Goal: Transaction & Acquisition: Purchase product/service

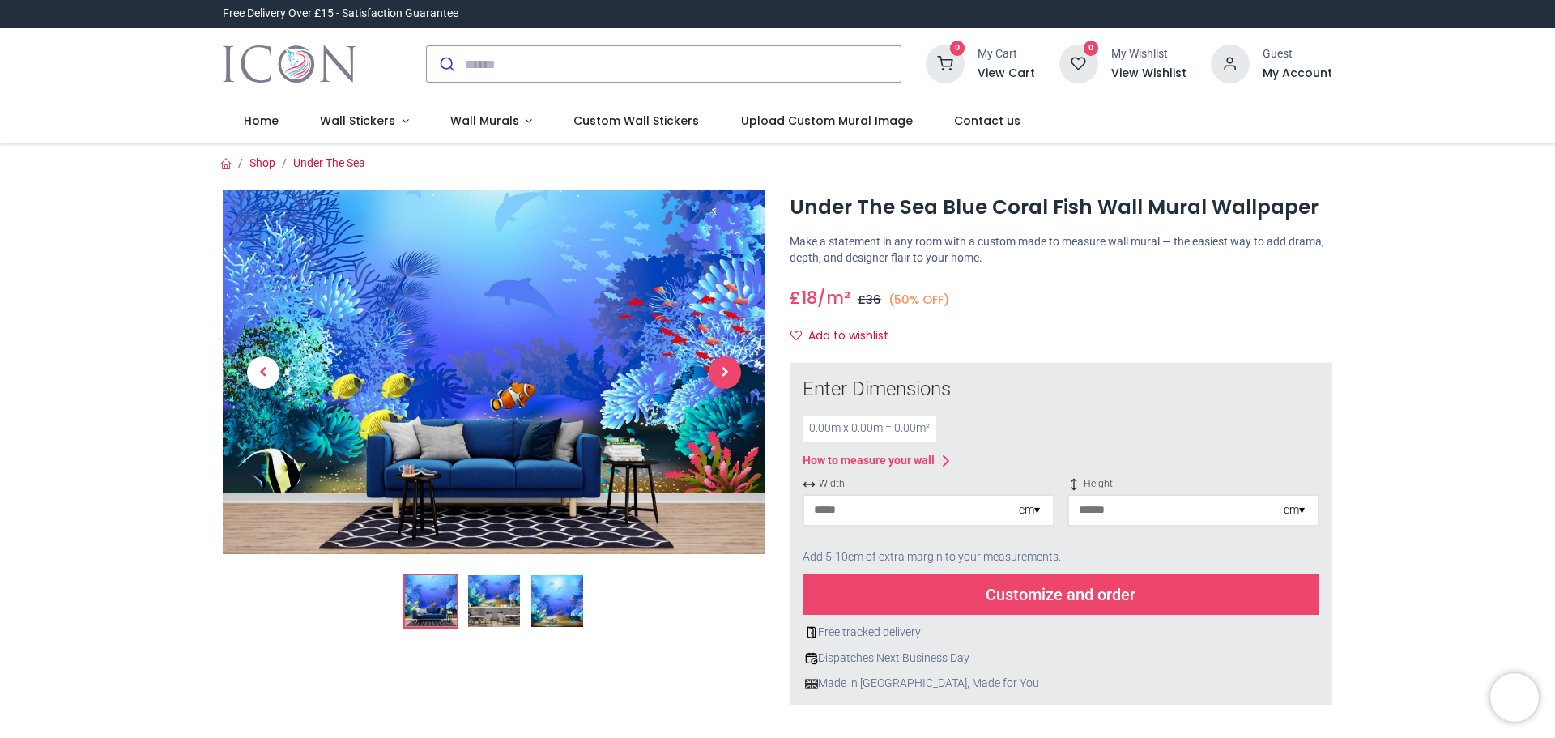
click at [724, 370] on span "Next" at bounding box center [725, 372] width 32 height 32
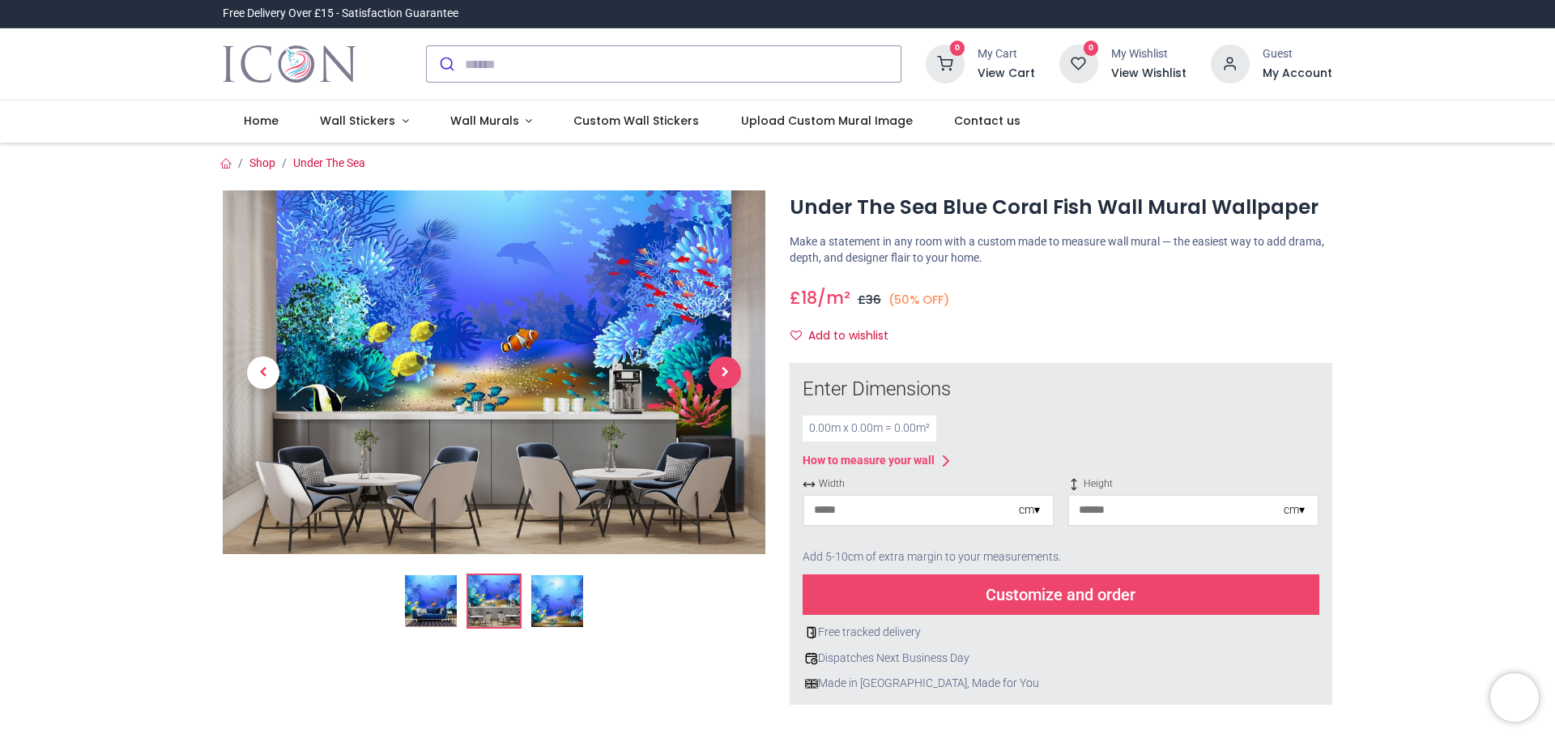
click at [724, 370] on span "Next" at bounding box center [725, 372] width 32 height 32
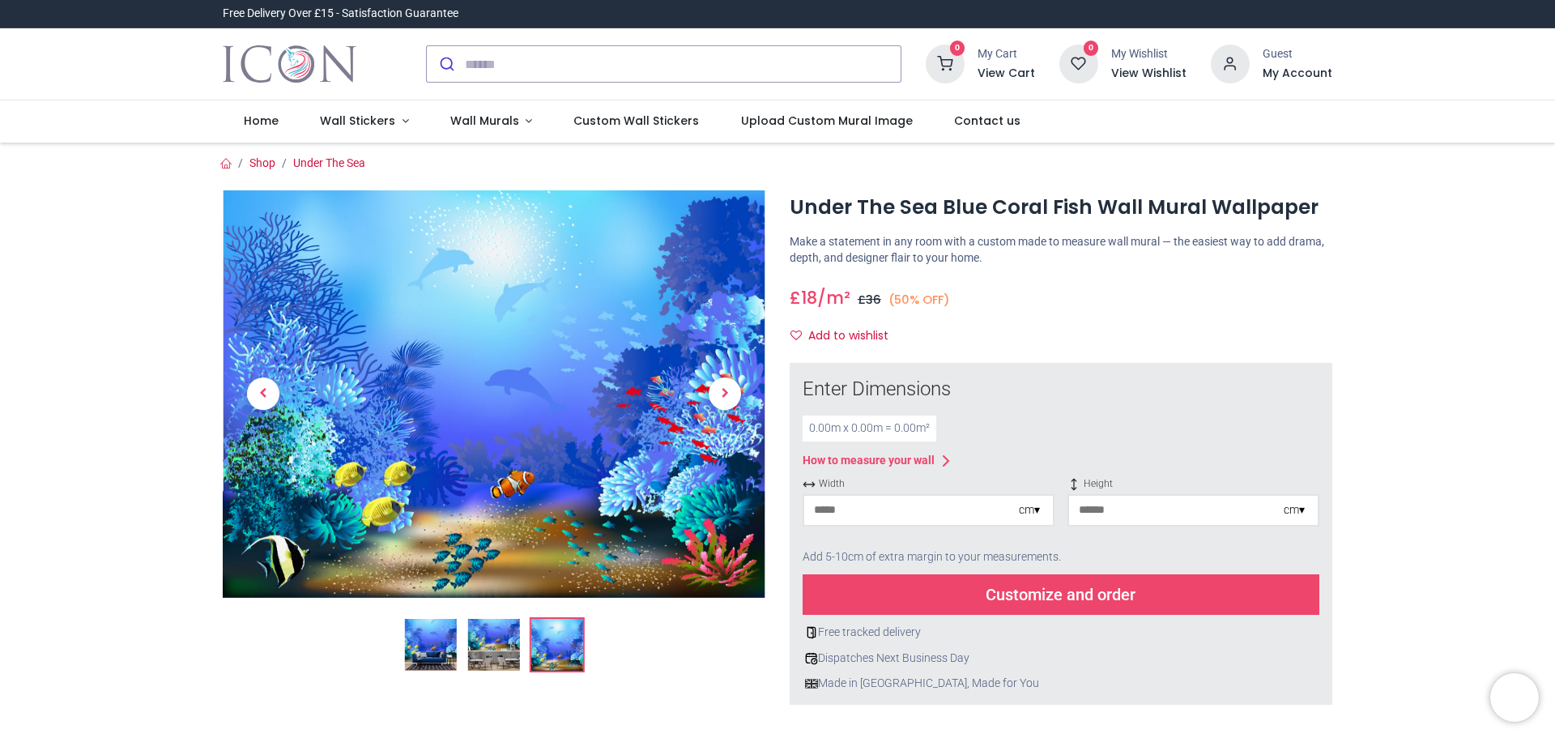
click at [935, 459] on div "How to measure your wall" at bounding box center [869, 461] width 132 height 16
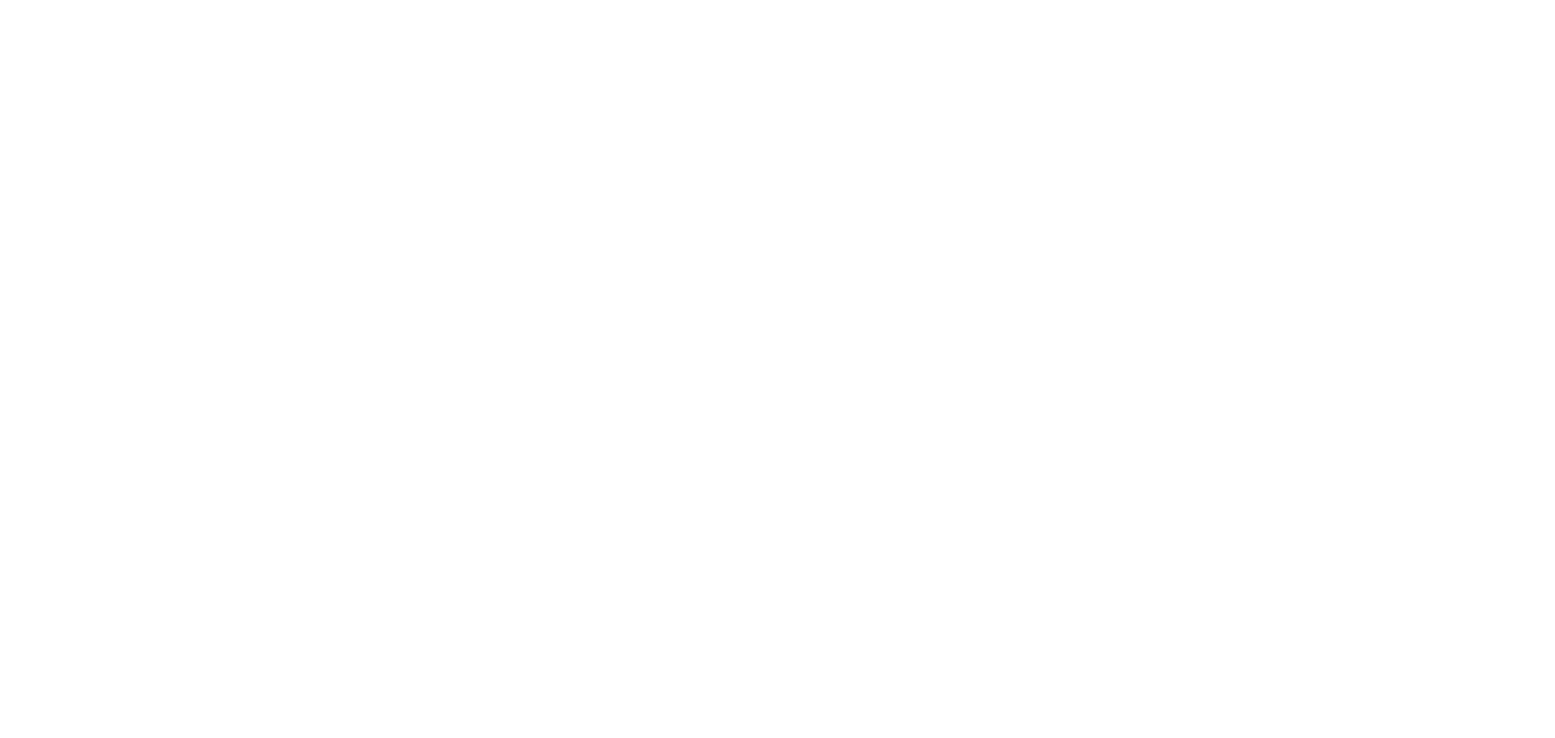
click at [818, 500] on span "No, thanks" at bounding box center [778, 490] width 104 height 20
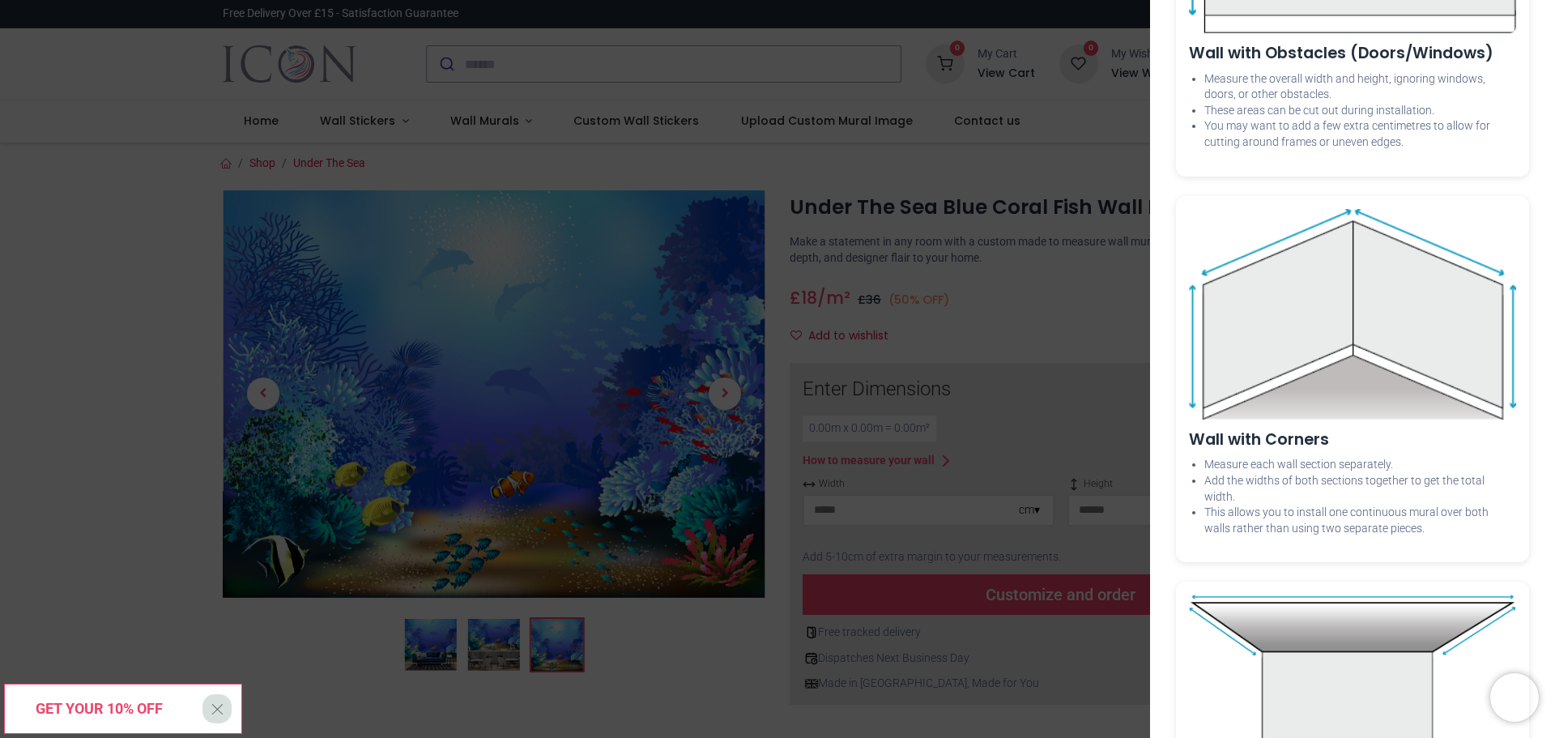
scroll to position [1377, 0]
click at [866, 277] on div "× How to Measure Your Wall Standard Wall Measure from edge to edge at the wides…" at bounding box center [777, 369] width 1555 height 738
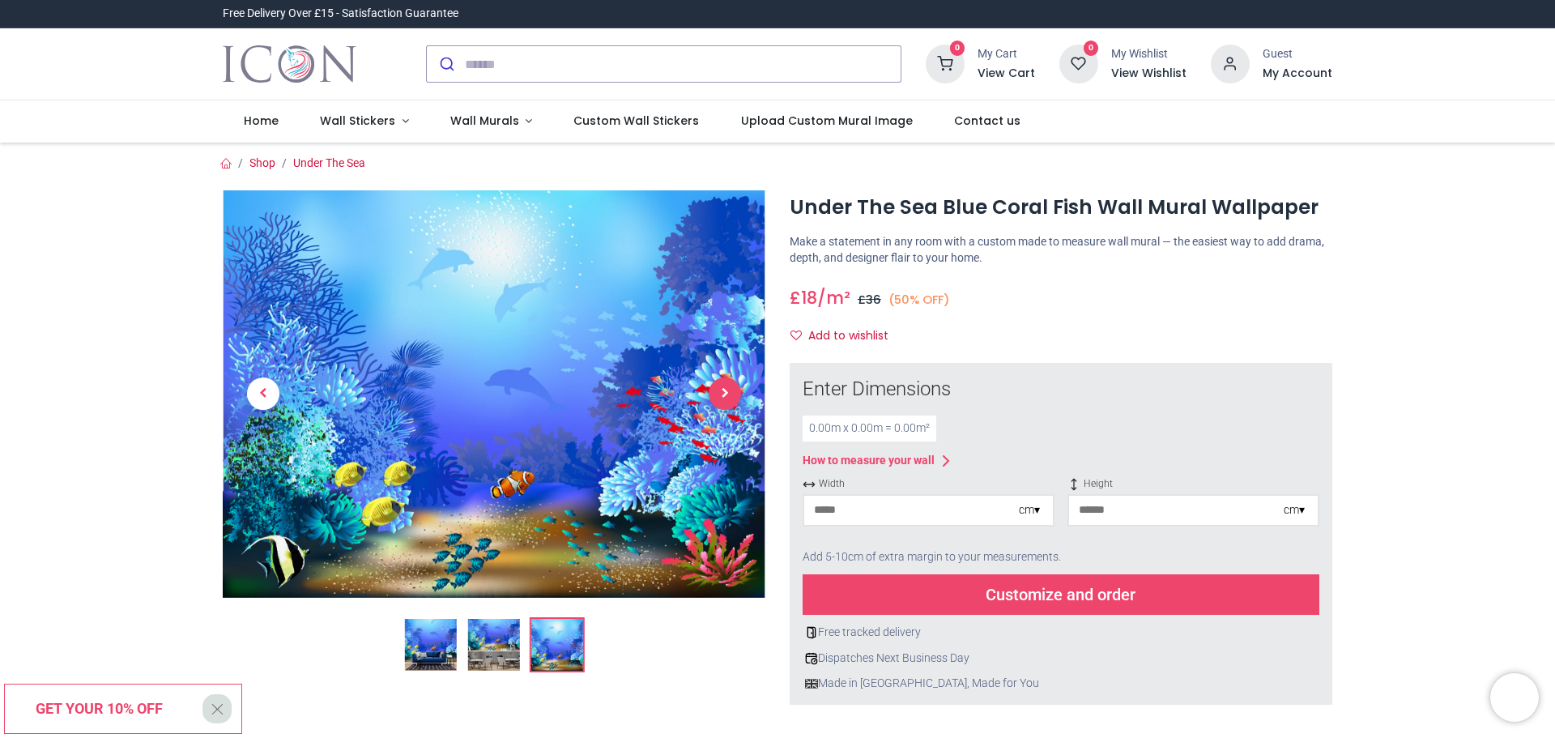
click at [715, 390] on span "Next" at bounding box center [725, 394] width 32 height 32
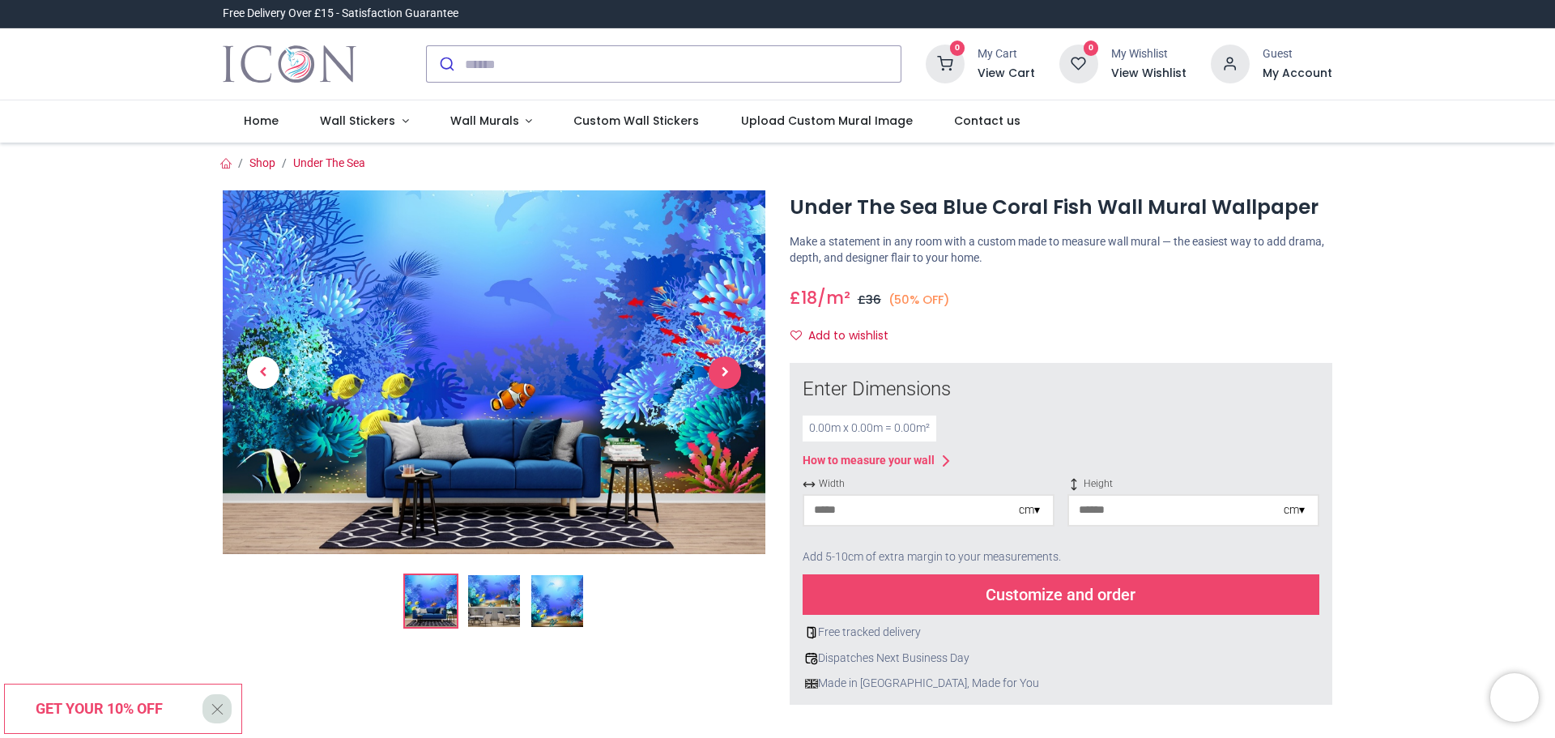
click at [715, 390] on link at bounding box center [725, 372] width 81 height 254
